Goal: Information Seeking & Learning: Check status

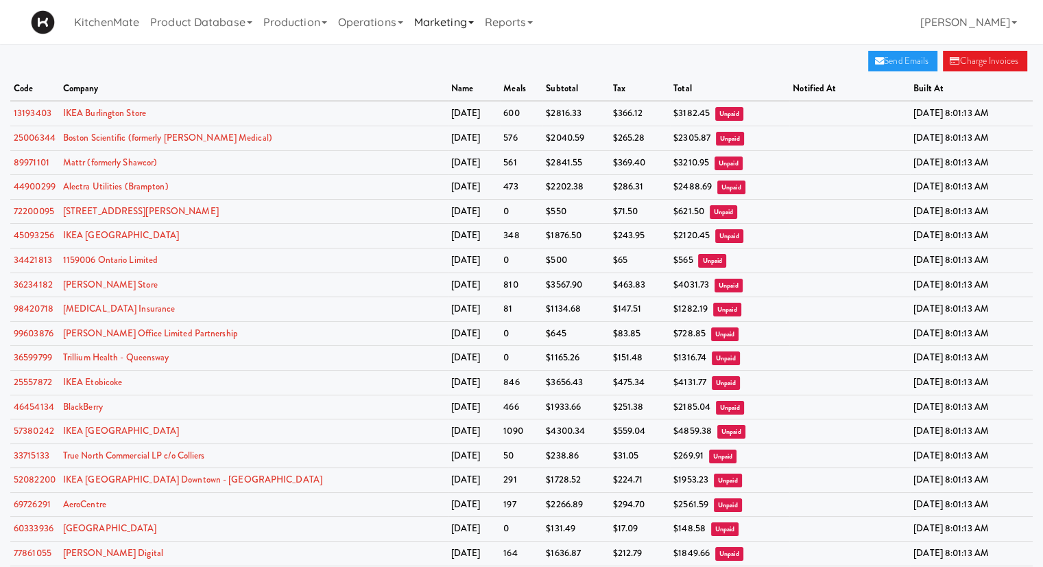
click at [436, 36] on link "Marketing" at bounding box center [444, 22] width 71 height 44
click at [46, 106] on link "13193403" at bounding box center [33, 112] width 38 height 13
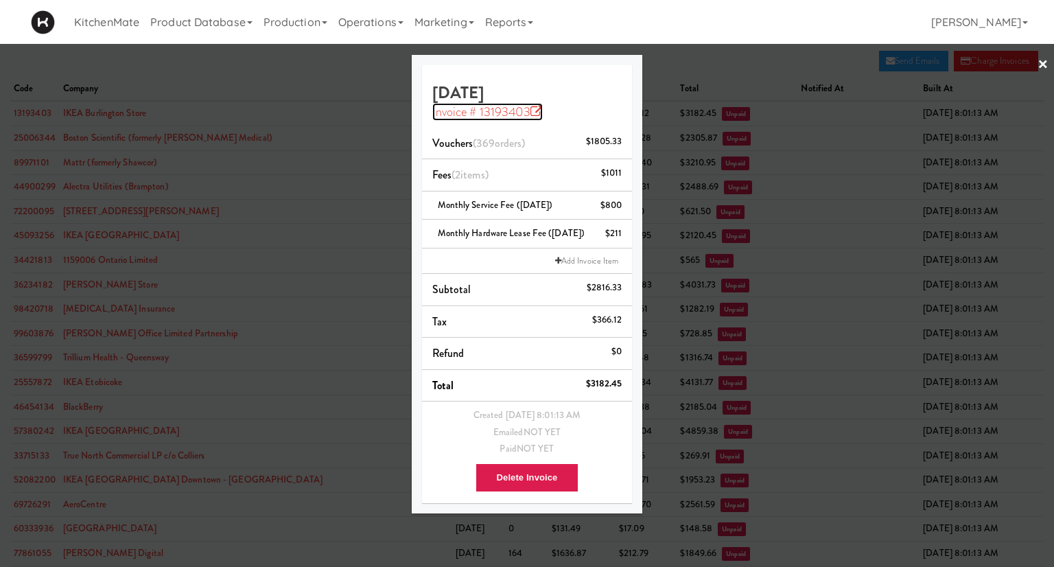
click at [514, 117] on link "Invoice # 13193403" at bounding box center [487, 112] width 111 height 18
click at [213, 80] on div at bounding box center [527, 283] width 1054 height 567
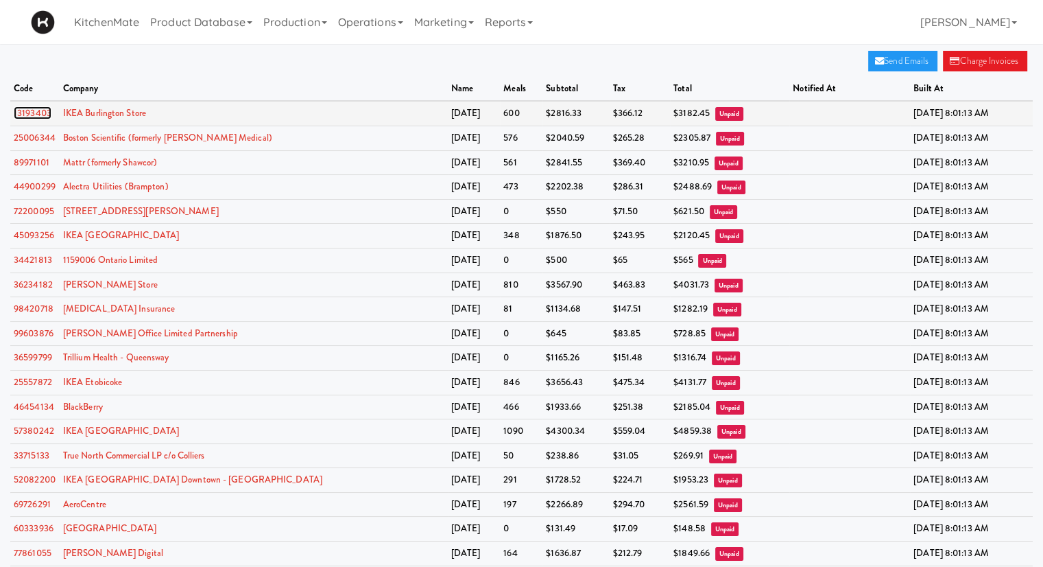
click at [34, 110] on link "13193403" at bounding box center [33, 112] width 38 height 13
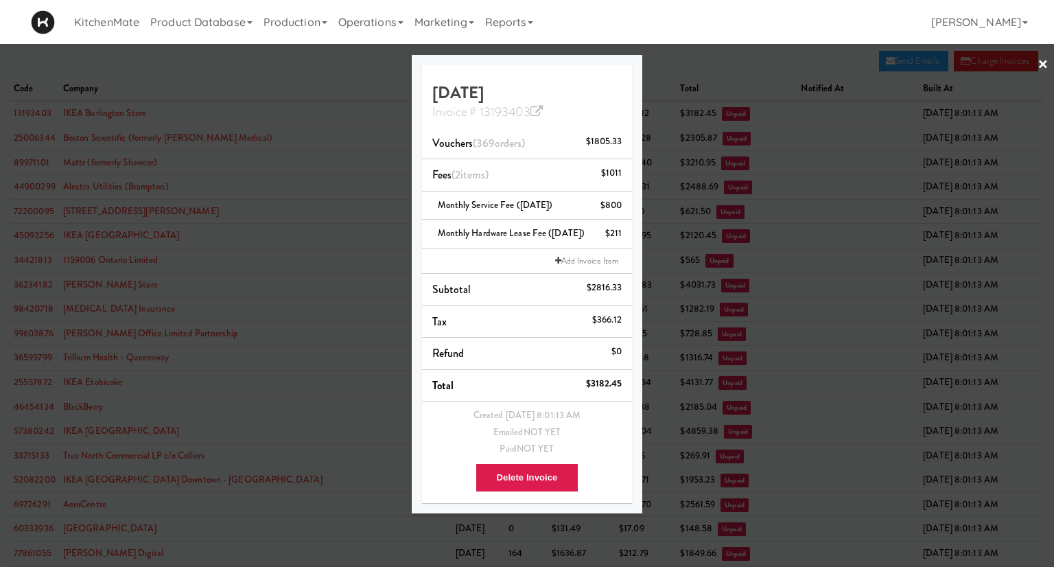
click at [272, 146] on div at bounding box center [527, 283] width 1054 height 567
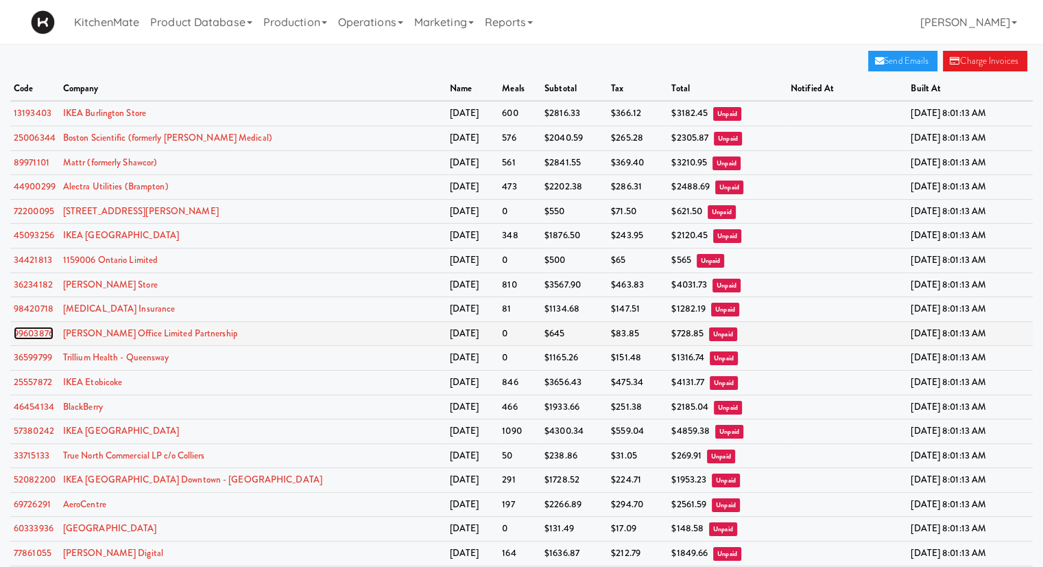
click at [35, 330] on link "99603876" at bounding box center [34, 332] width 40 height 13
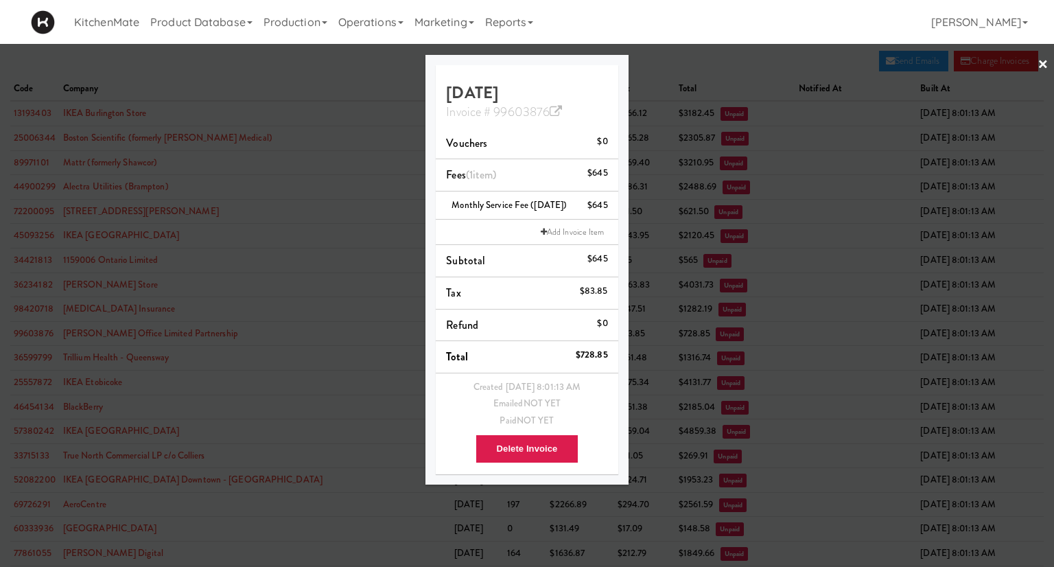
click at [226, 128] on div at bounding box center [527, 283] width 1054 height 567
